Goal: Task Accomplishment & Management: Complete application form

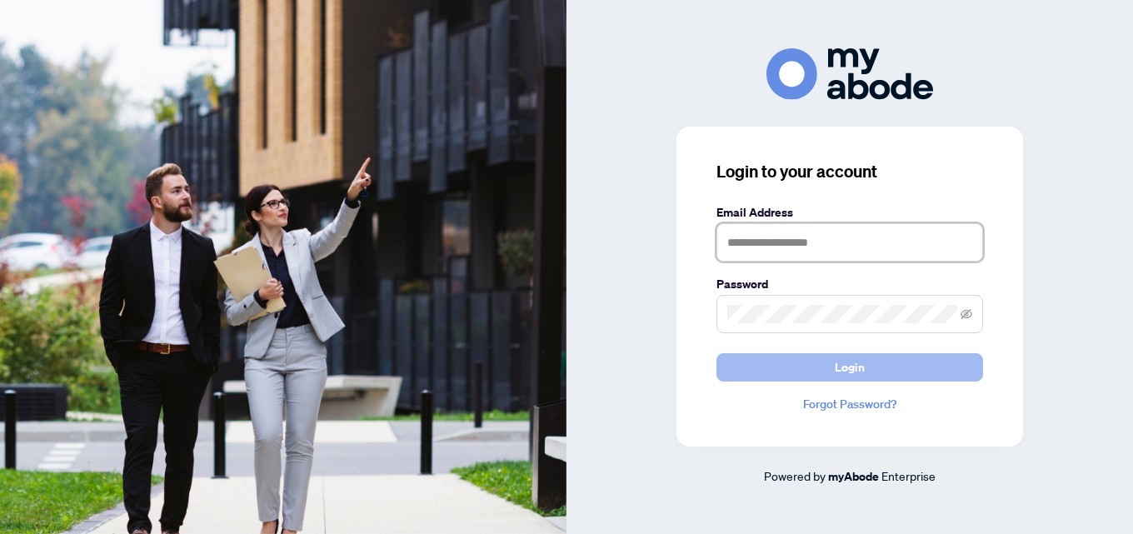
type input "**********"
click at [840, 374] on span "Login" at bounding box center [850, 367] width 30 height 27
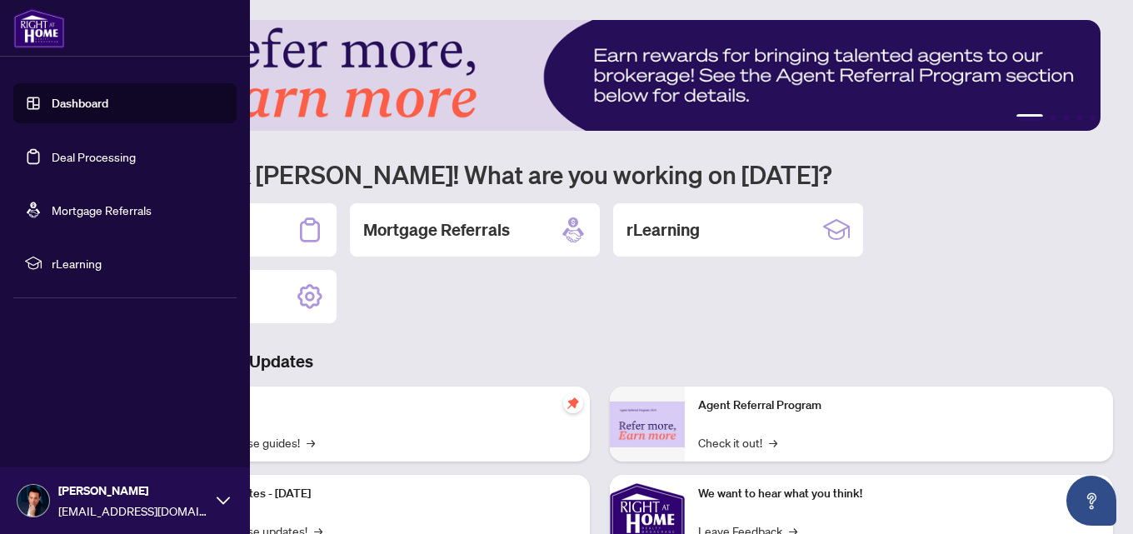
click at [52, 159] on link "Deal Processing" at bounding box center [94, 156] width 84 height 15
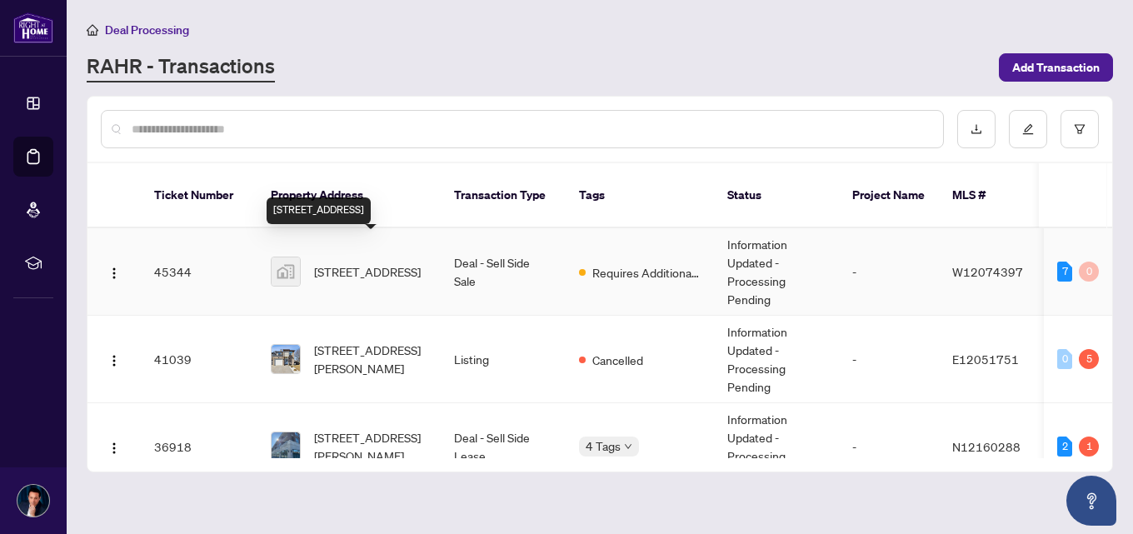
click at [348, 262] on span "[STREET_ADDRESS]" at bounding box center [367, 271] width 107 height 18
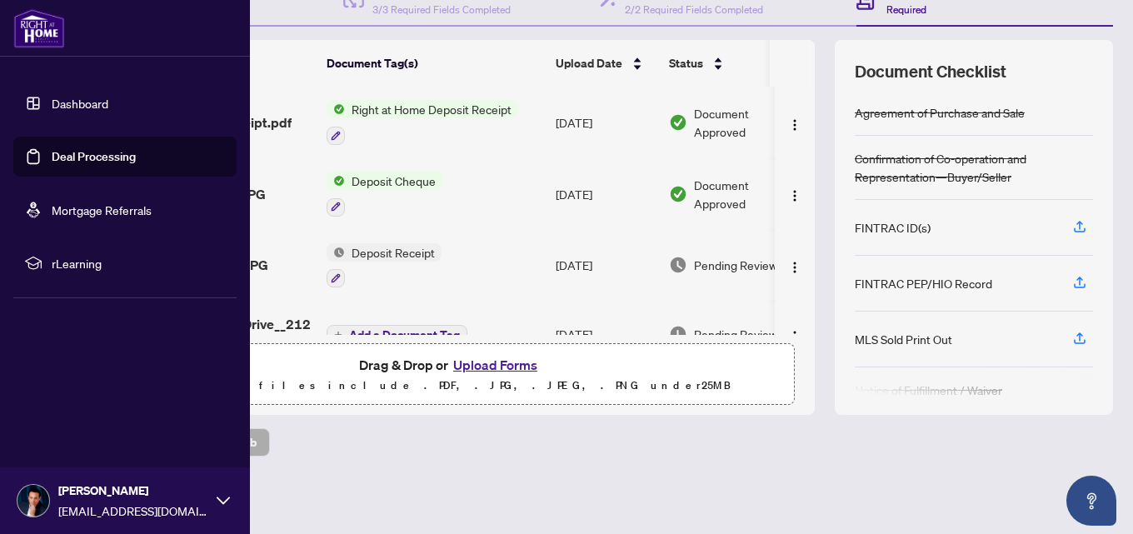
click at [52, 110] on link "Dashboard" at bounding box center [80, 103] width 57 height 15
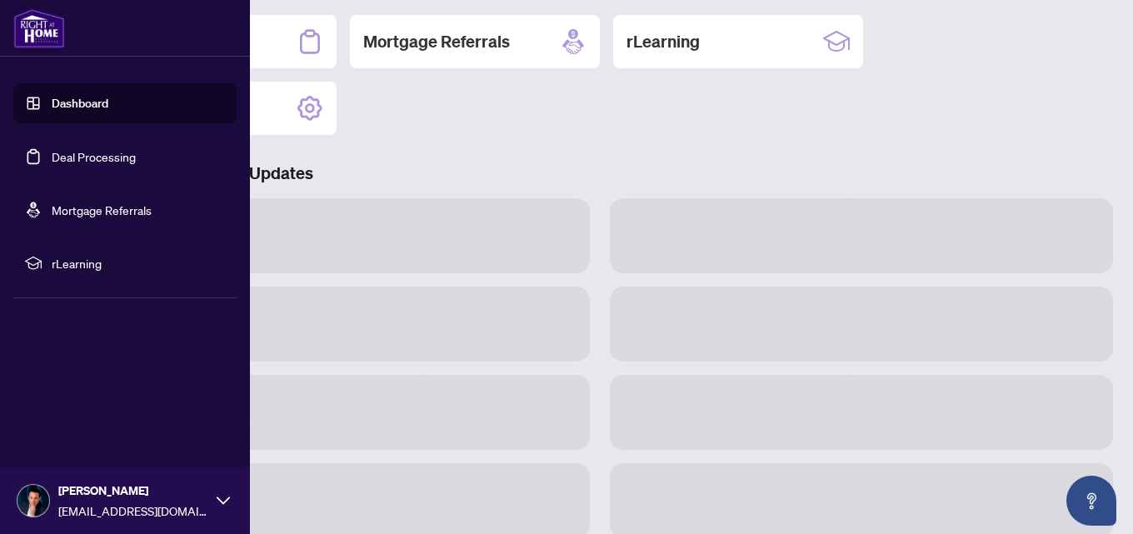
scroll to position [187, 0]
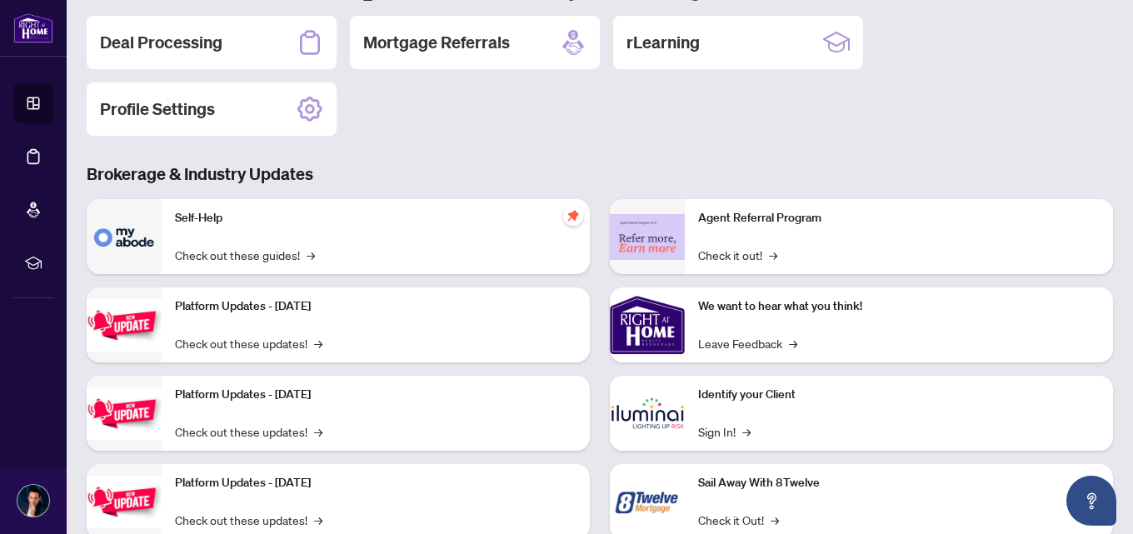
click at [756, 399] on p "Identify your Client" at bounding box center [899, 395] width 402 height 18
click at [685, 427] on div "Identify your Client Sign In! →" at bounding box center [899, 413] width 428 height 75
click at [709, 433] on link "Sign In! →" at bounding box center [724, 431] width 52 height 18
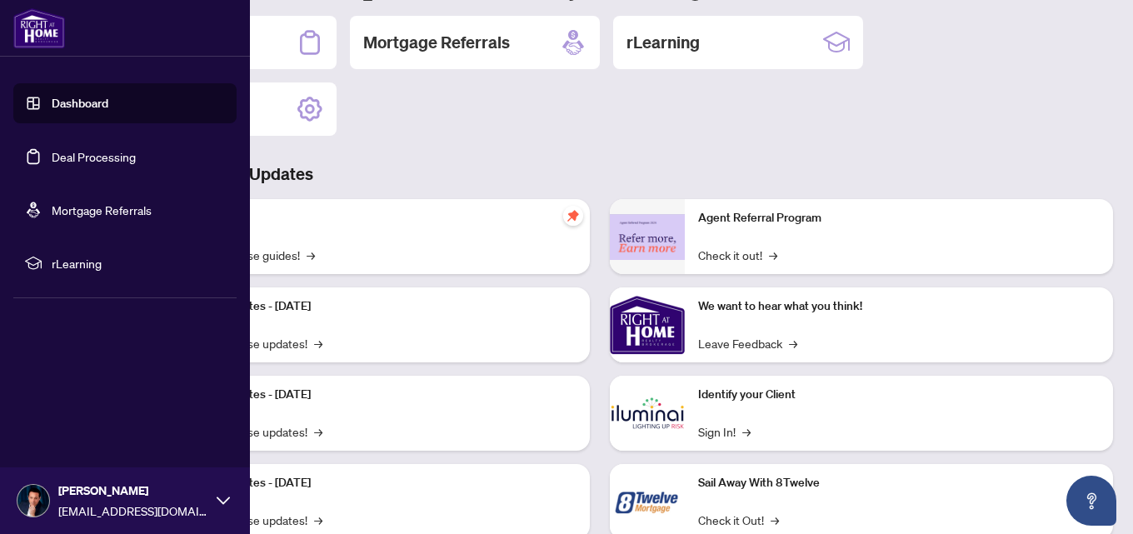
click at [52, 149] on link "Deal Processing" at bounding box center [94, 156] width 84 height 15
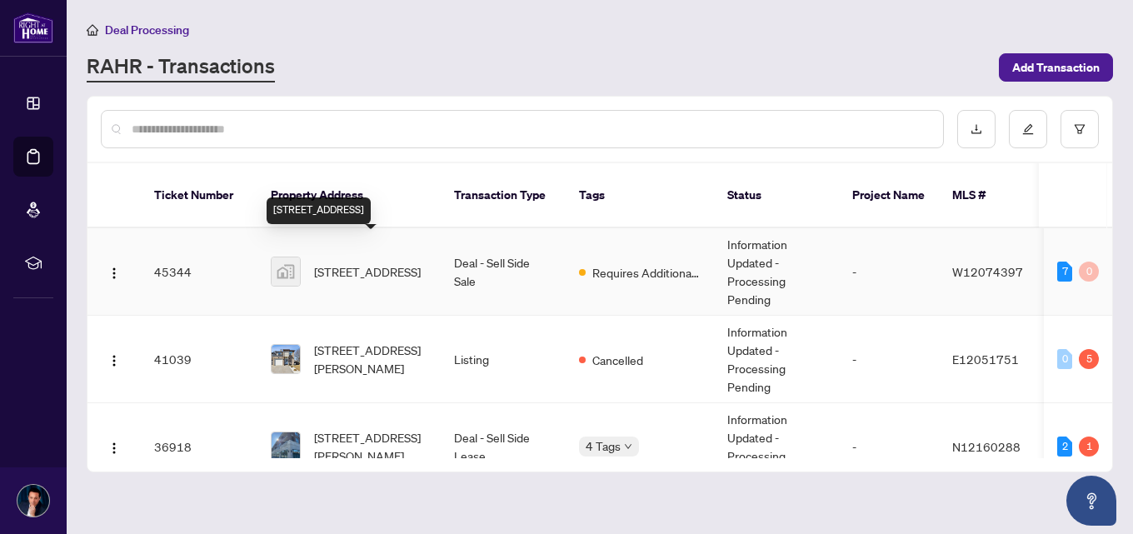
click at [377, 262] on span "[STREET_ADDRESS]" at bounding box center [367, 271] width 107 height 18
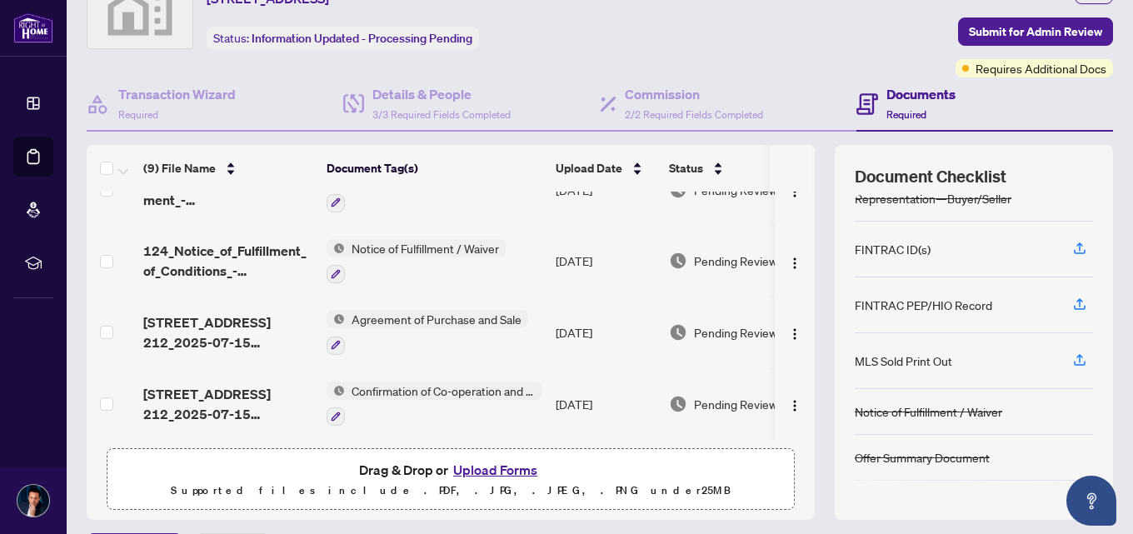
scroll to position [188, 0]
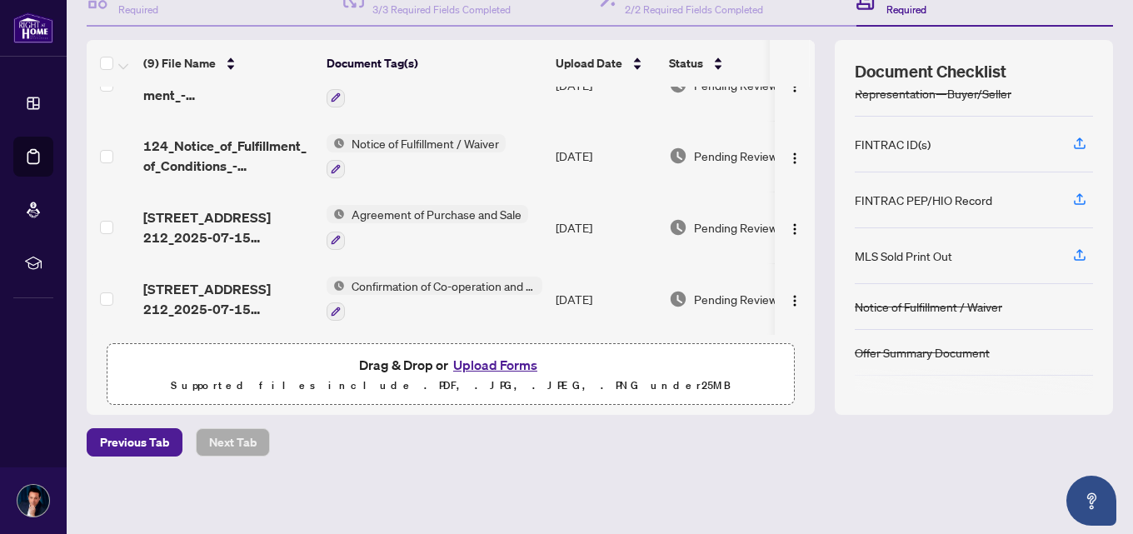
click at [461, 370] on button "Upload Forms" at bounding box center [495, 365] width 94 height 22
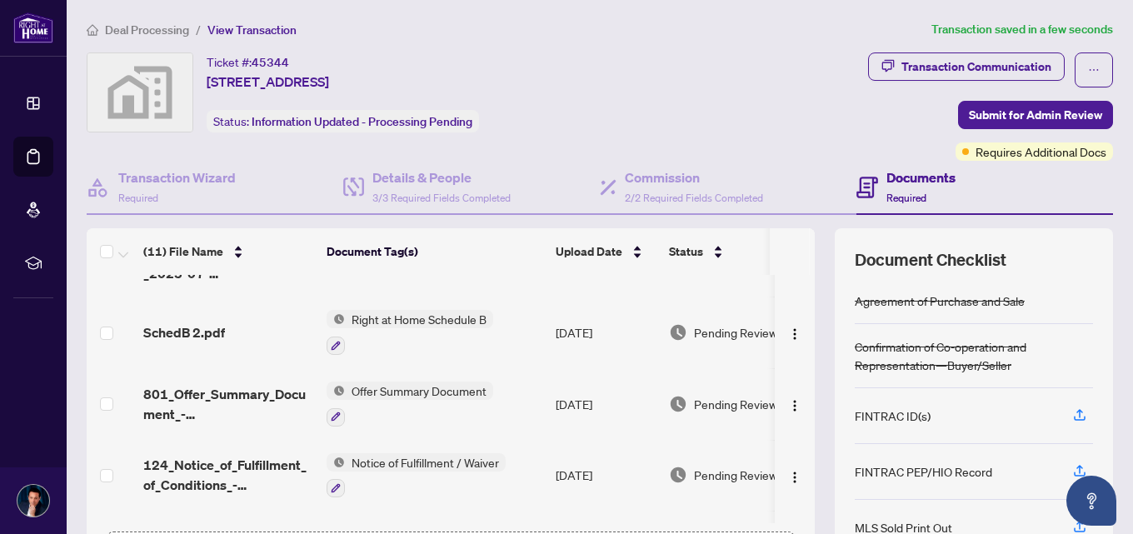
scroll to position [309, 0]
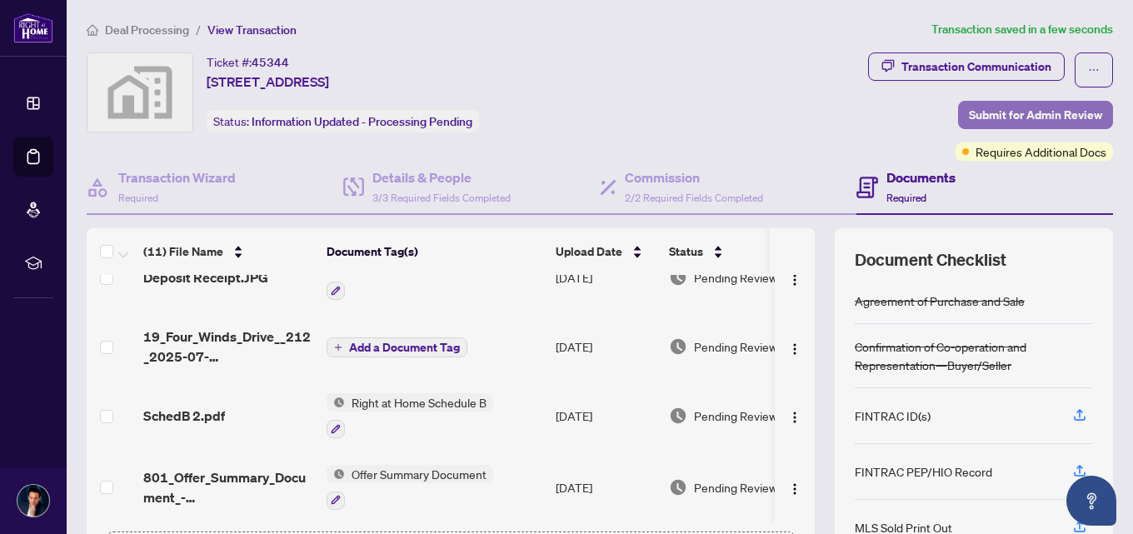
click at [1007, 112] on span "Submit for Admin Review" at bounding box center [1035, 115] width 133 height 27
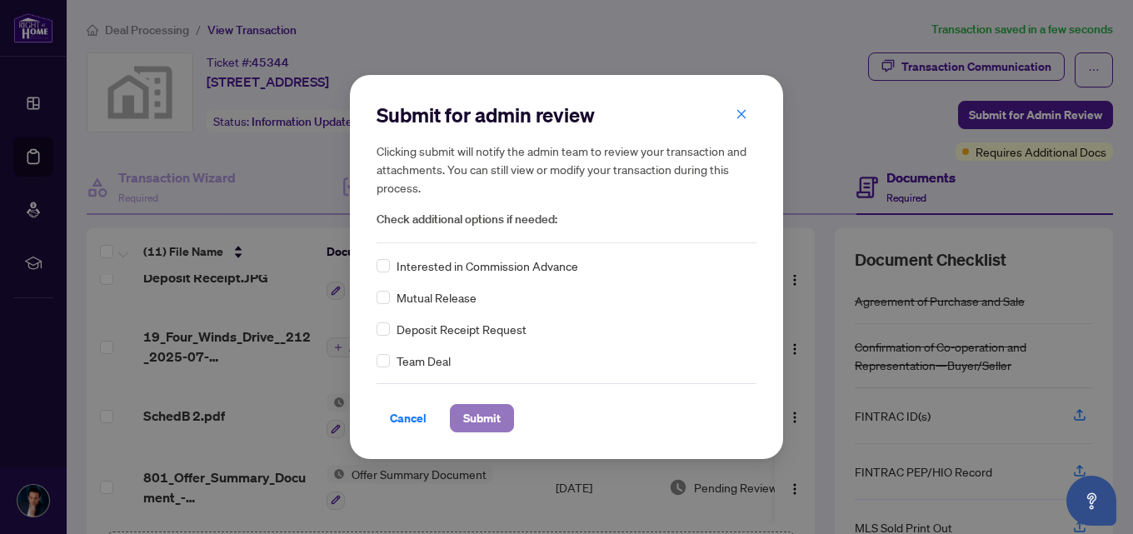
click at [478, 421] on span "Submit" at bounding box center [481, 418] width 37 height 27
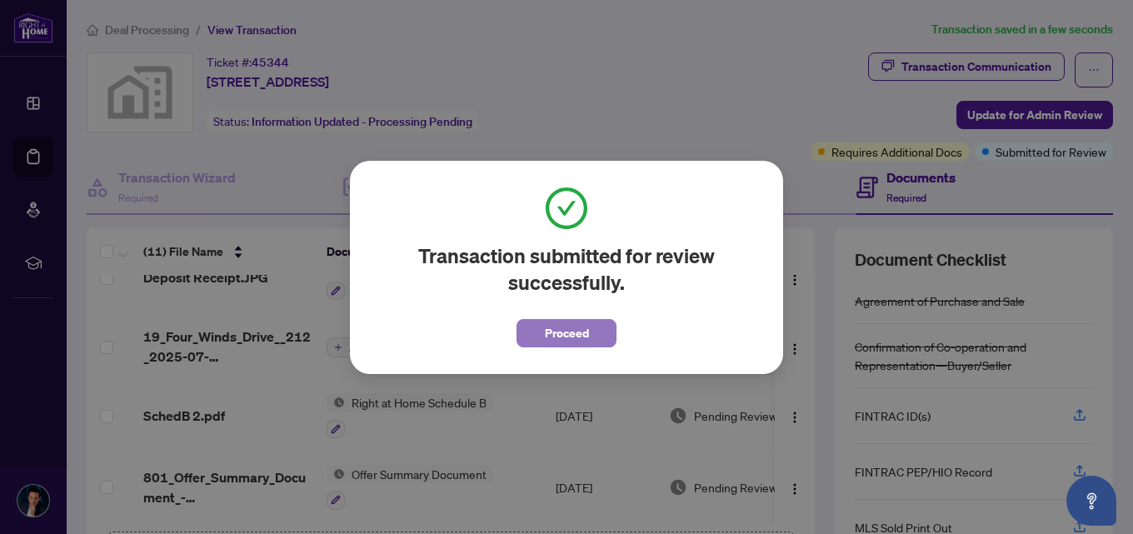
click at [540, 322] on button "Proceed" at bounding box center [567, 333] width 100 height 28
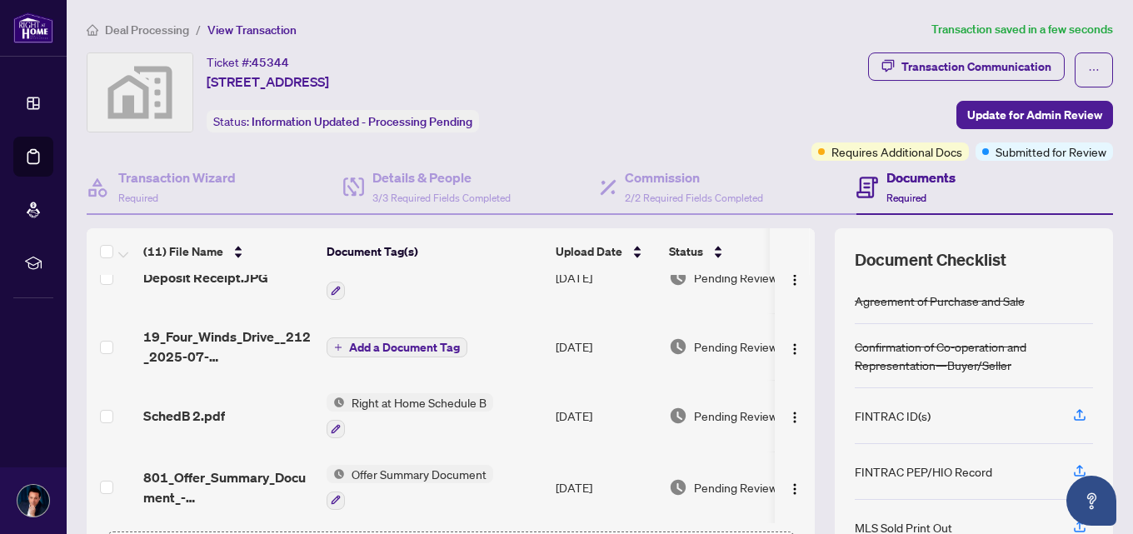
scroll to position [0, 0]
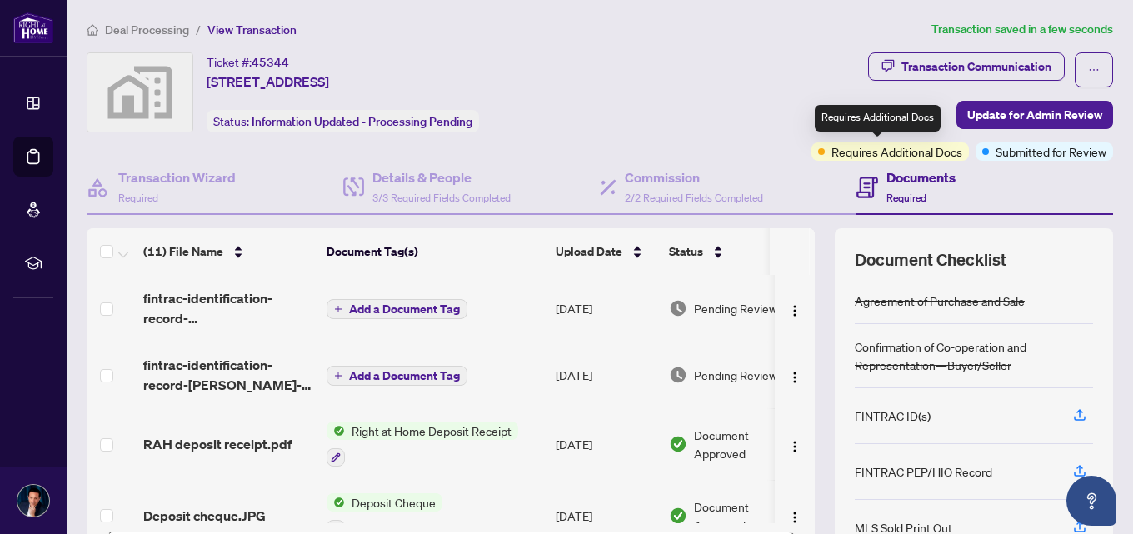
click at [901, 149] on span "Requires Additional Docs" at bounding box center [897, 151] width 131 height 18
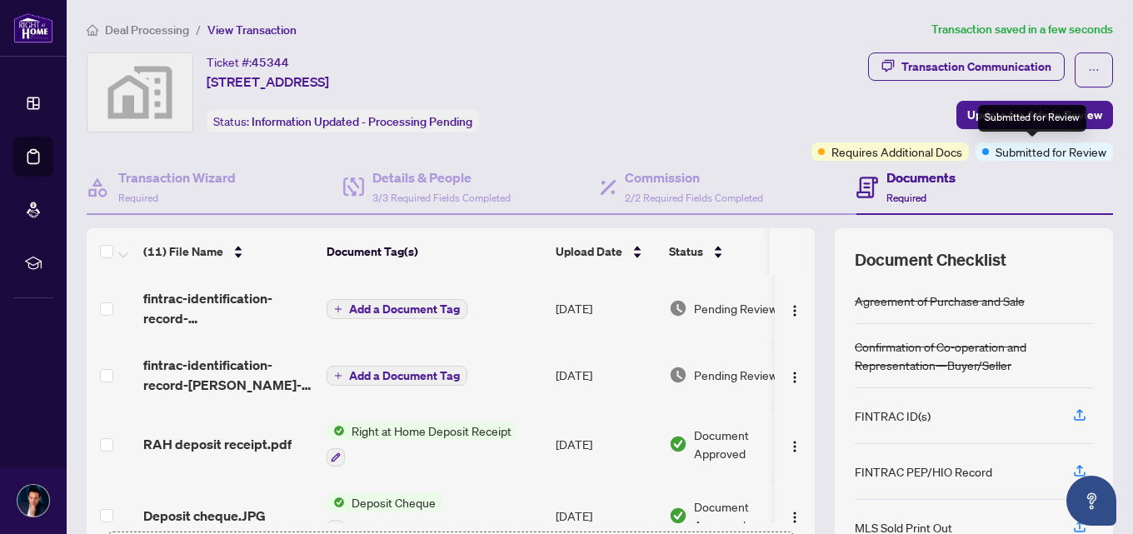
click at [1016, 152] on span "Submitted for Review" at bounding box center [1051, 151] width 111 height 18
